Goal: Information Seeking & Learning: Learn about a topic

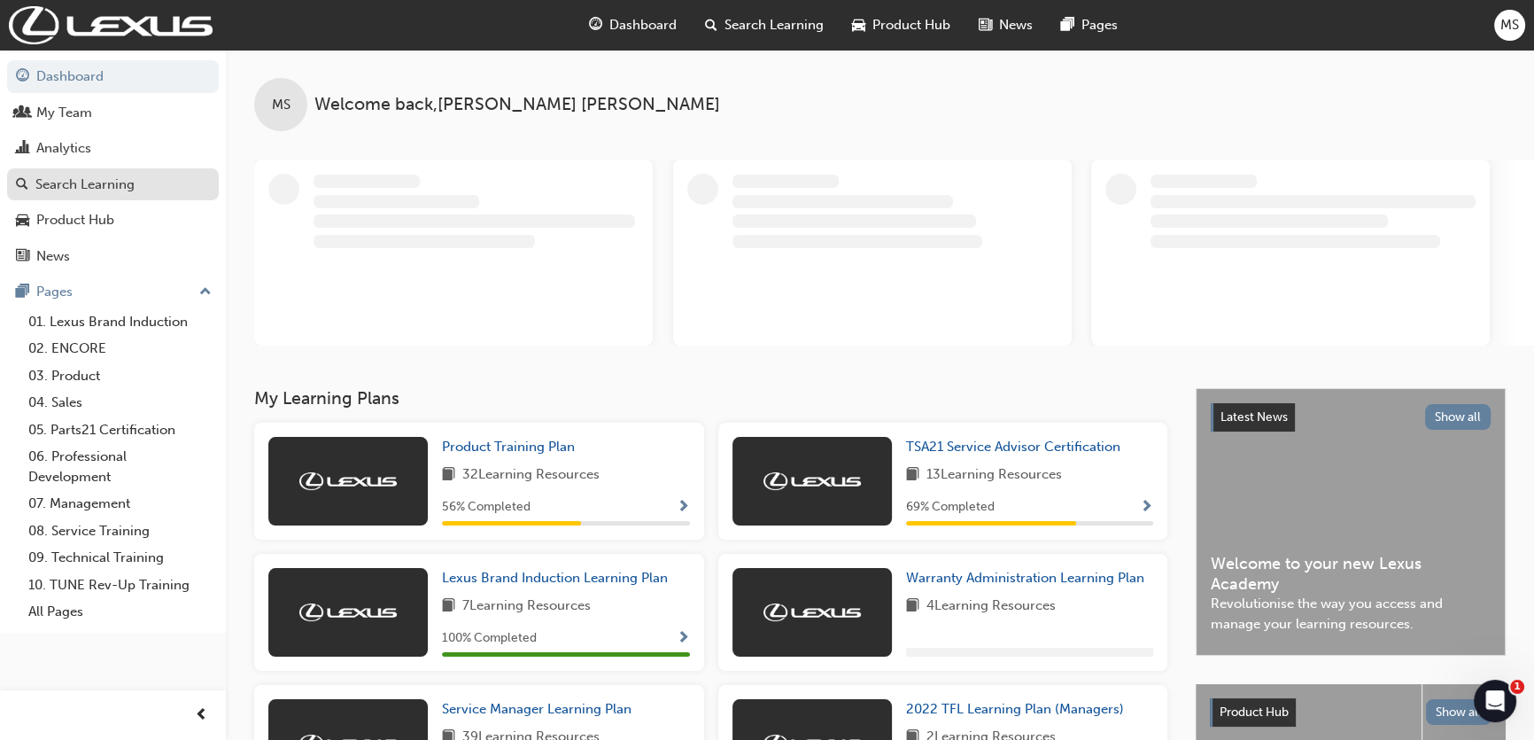
click at [86, 185] on div "Search Learning" at bounding box center [84, 184] width 99 height 20
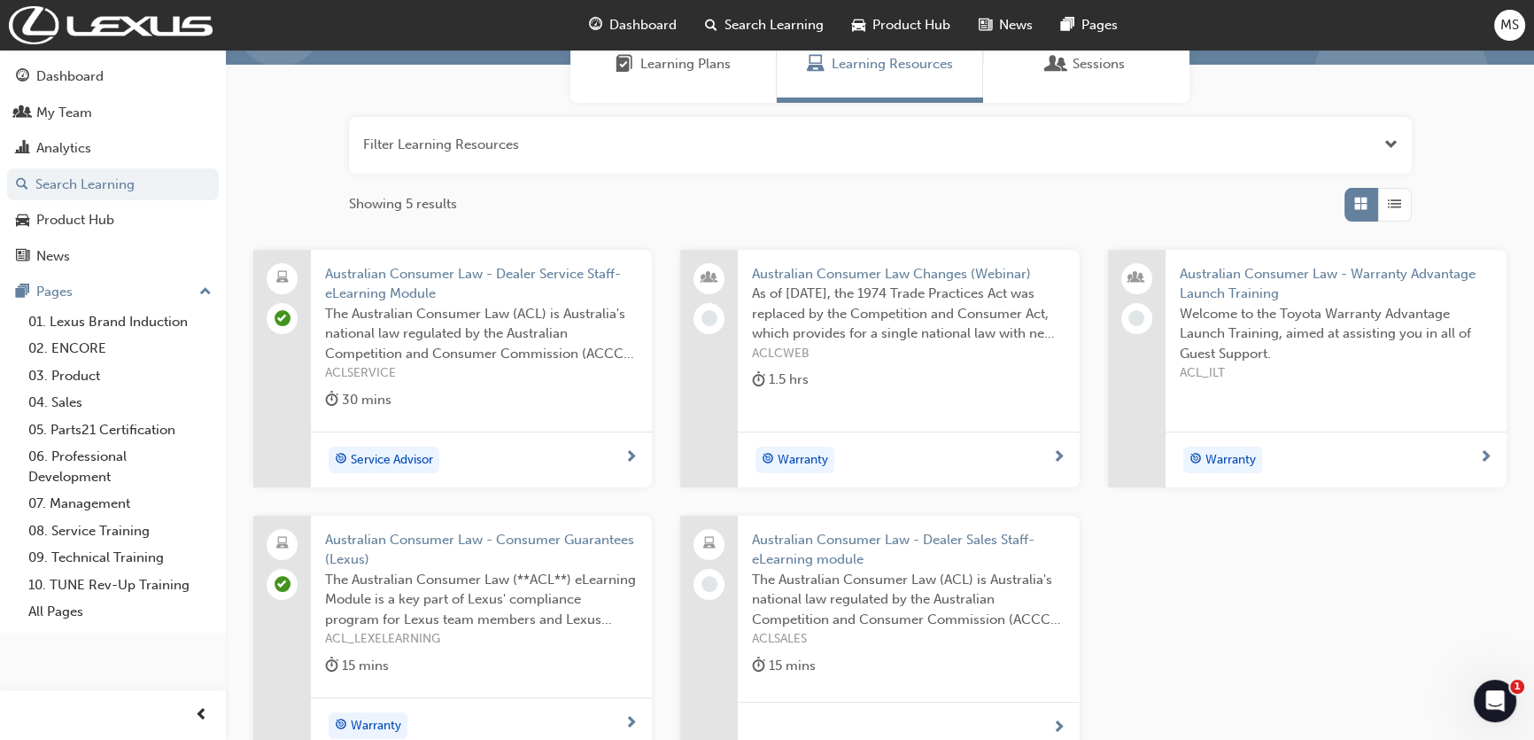
scroll to position [241, 0]
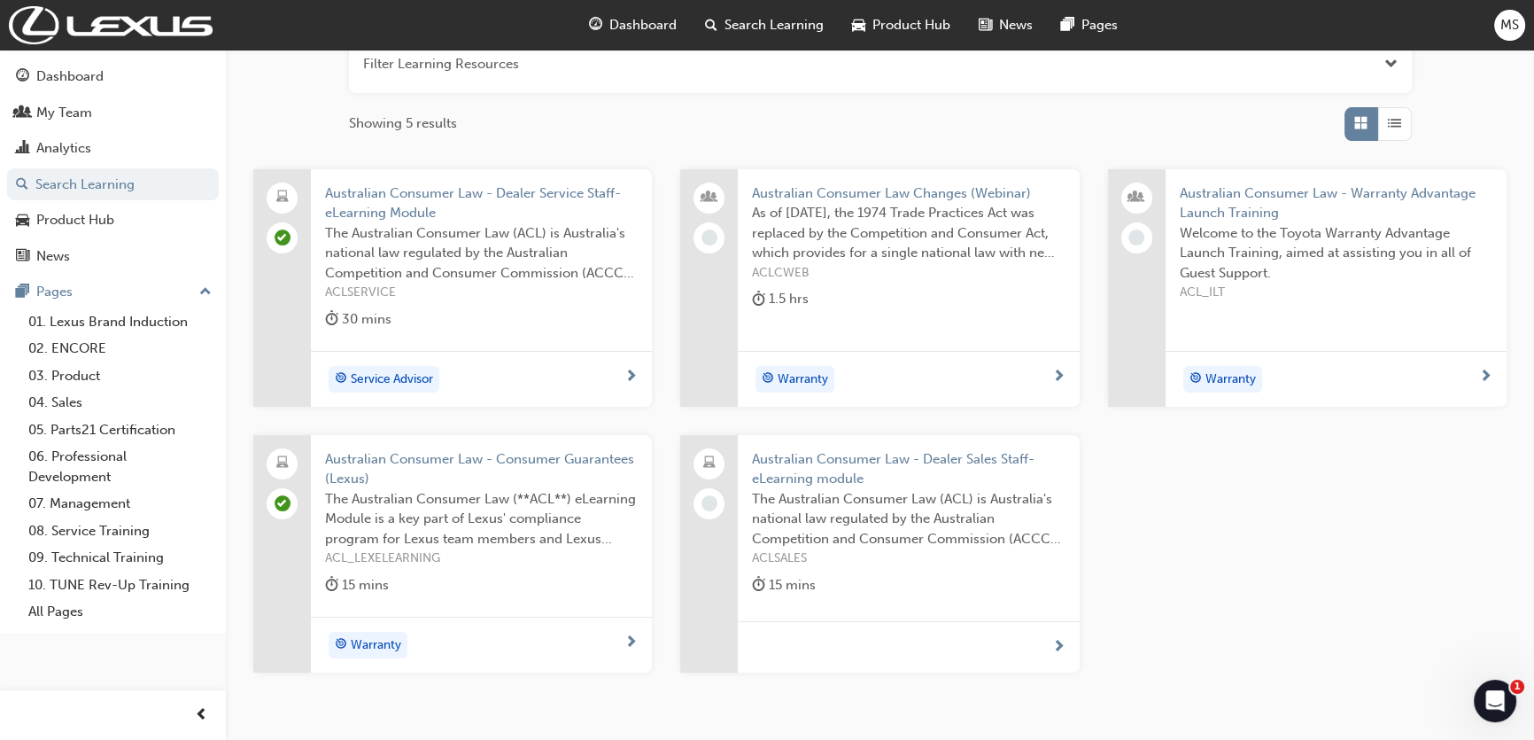
click at [635, 370] on span "next-icon" at bounding box center [630, 377] width 13 height 16
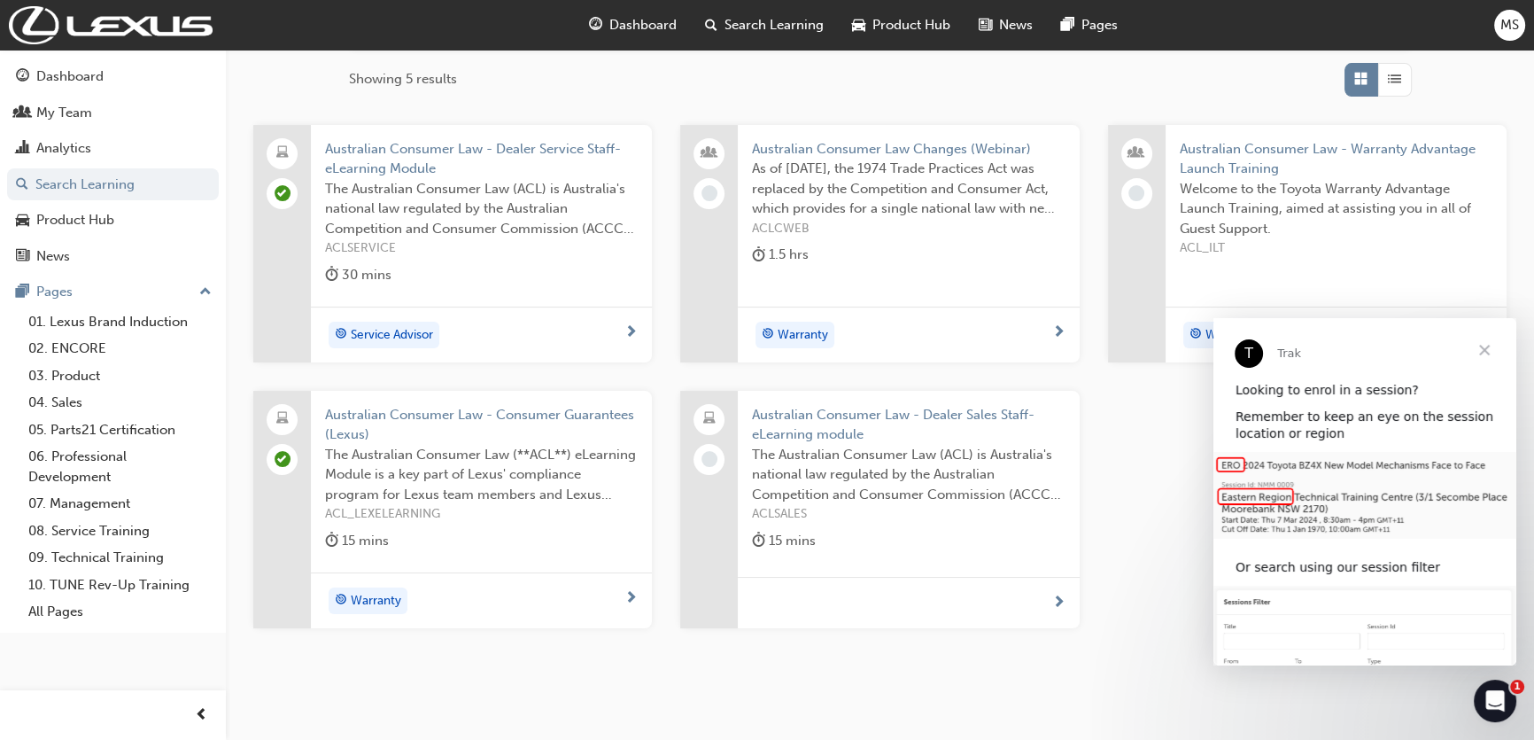
scroll to position [322, 0]
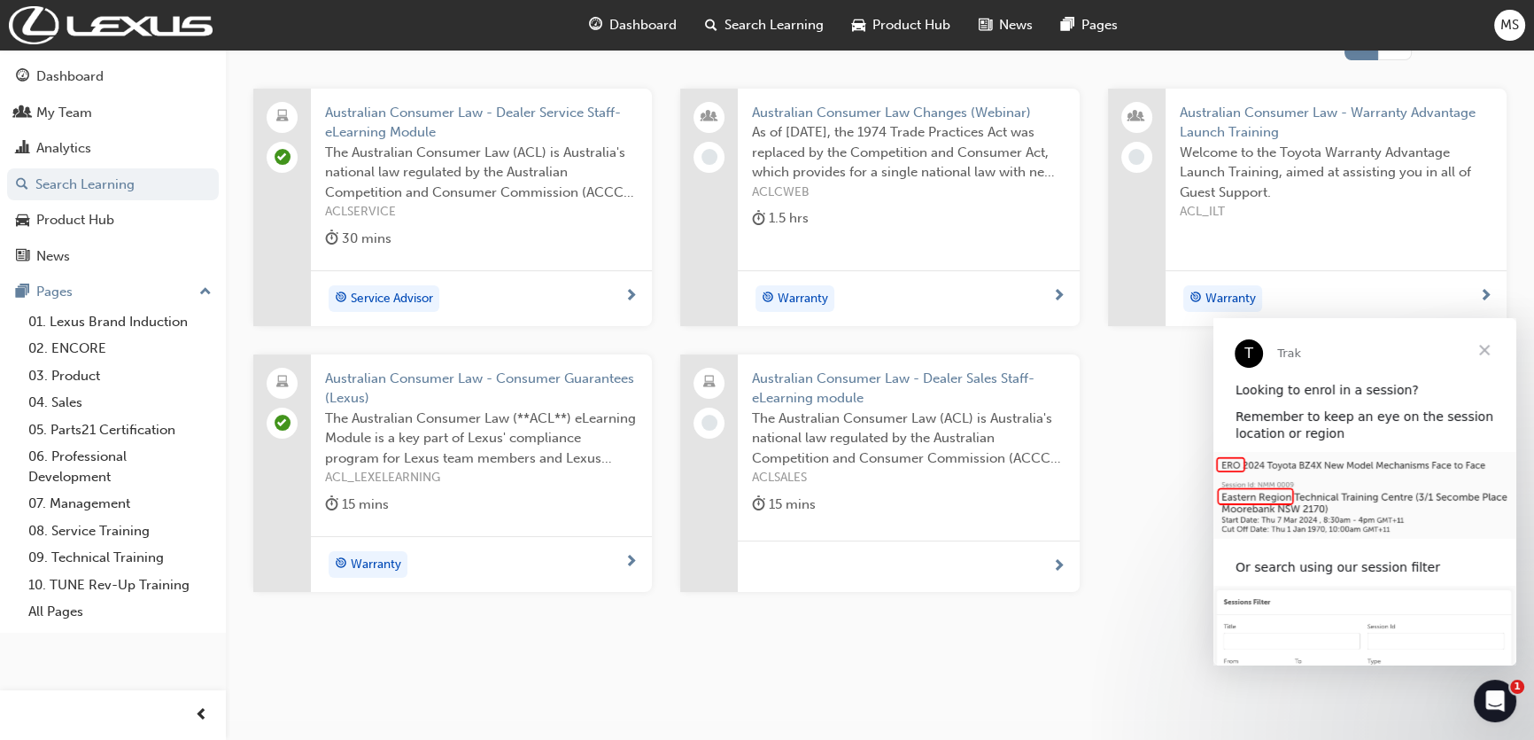
click at [624, 567] on div at bounding box center [630, 562] width 13 height 22
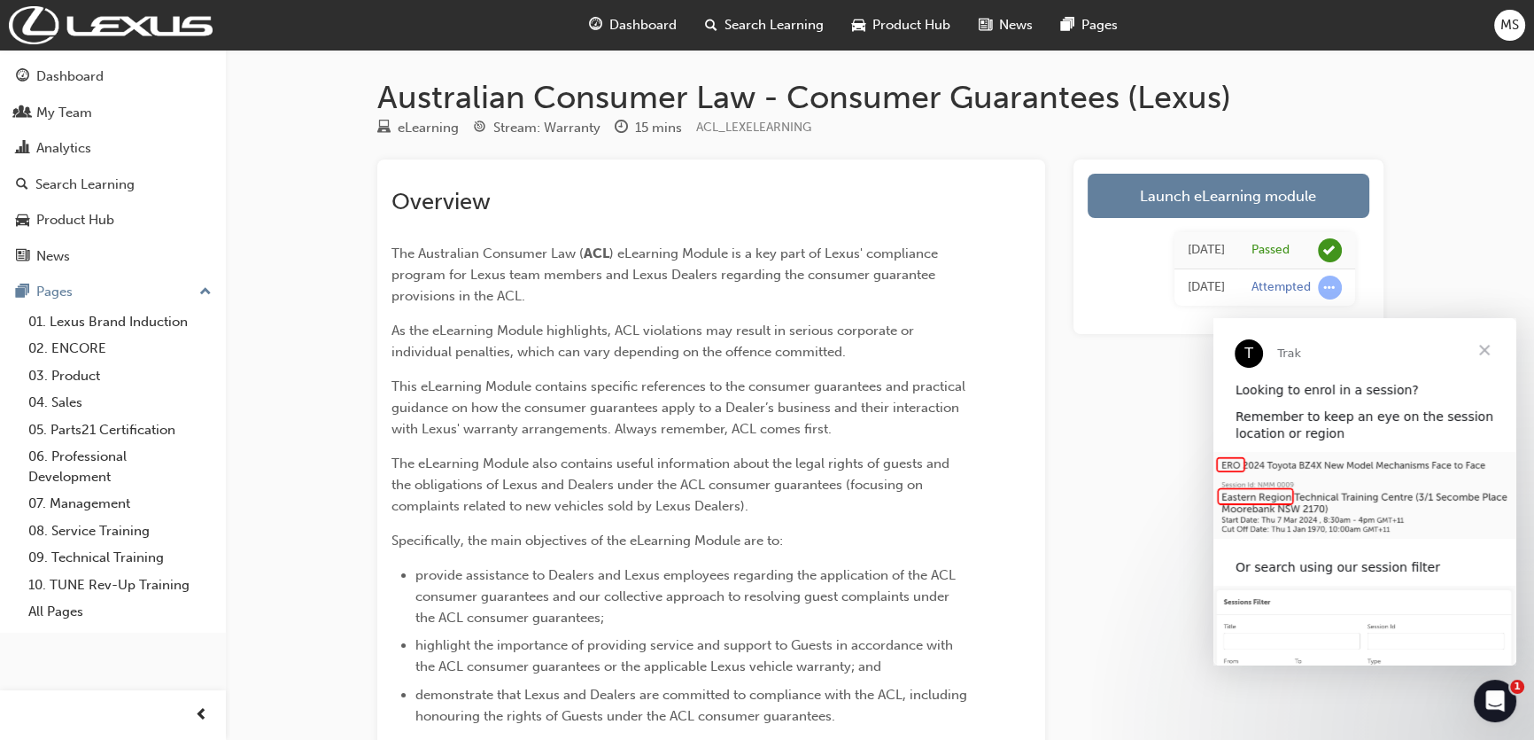
click at [1492, 346] on span "Close" at bounding box center [1485, 350] width 64 height 64
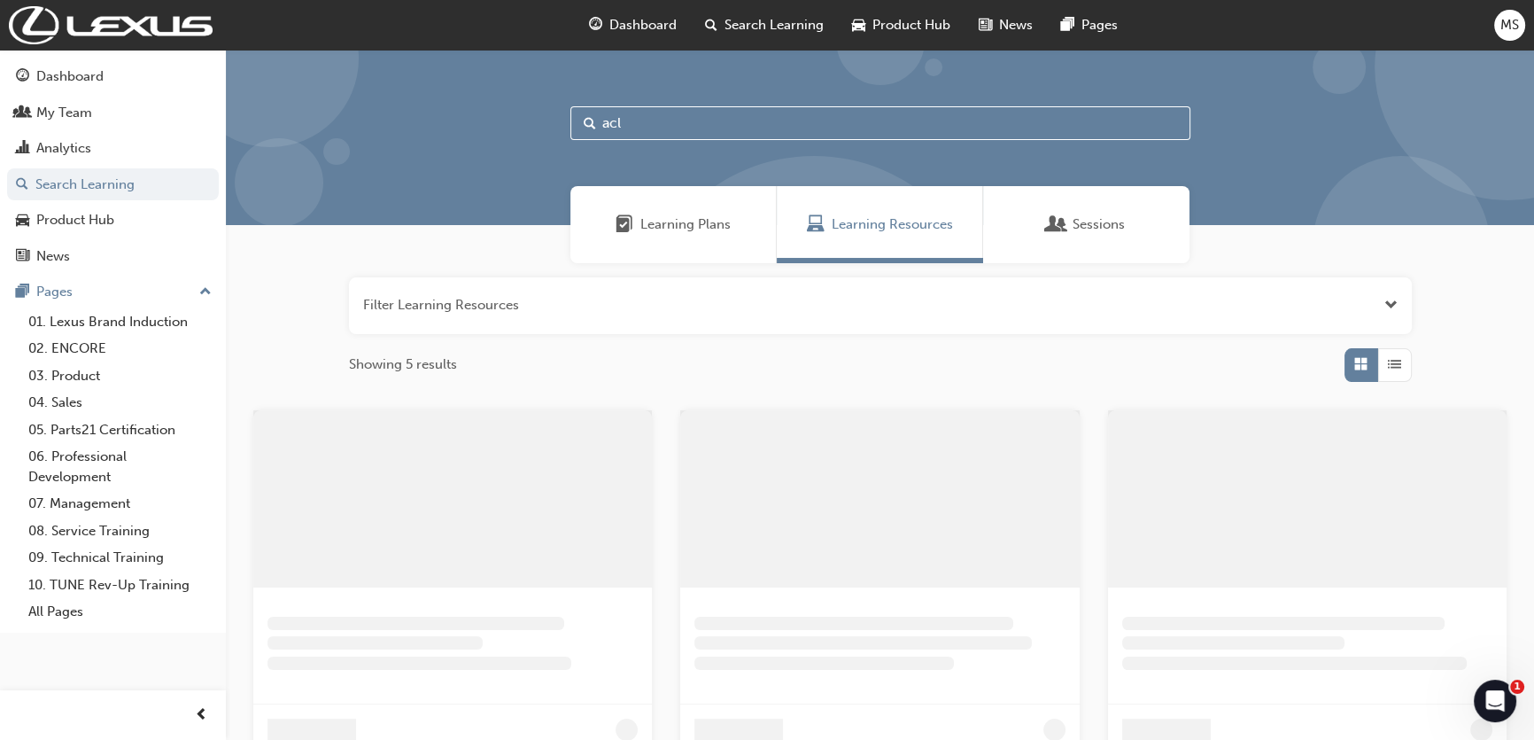
scroll to position [322, 0]
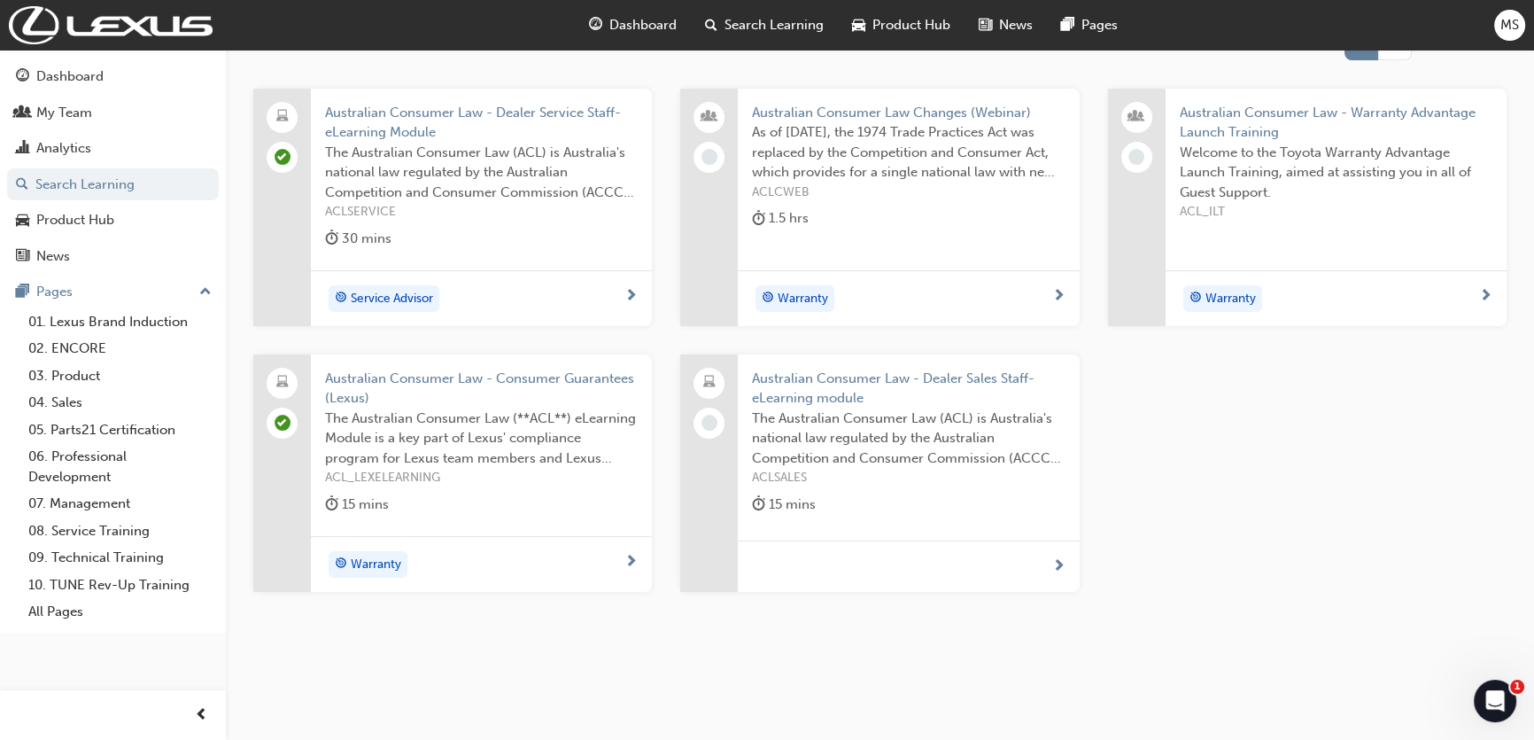
click at [631, 297] on span "next-icon" at bounding box center [630, 297] width 13 height 16
